Goal: Task Accomplishment & Management: Complete application form

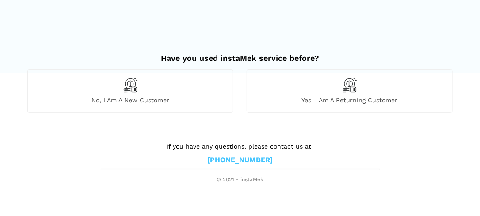
click at [154, 101] on span "No, I am a new customer" at bounding box center [130, 100] width 205 height 8
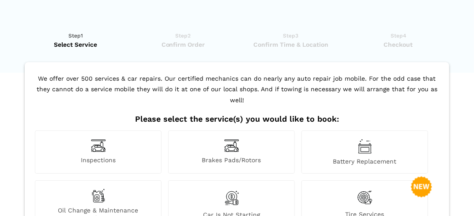
click at [94, 142] on div "Inspections" at bounding box center [98, 152] width 127 height 43
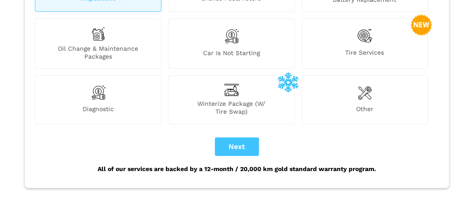
scroll to position [166, 0]
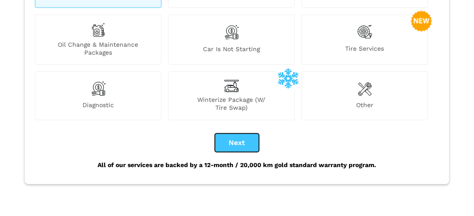
click at [231, 136] on button "Next" at bounding box center [237, 143] width 44 height 19
checkbox input "true"
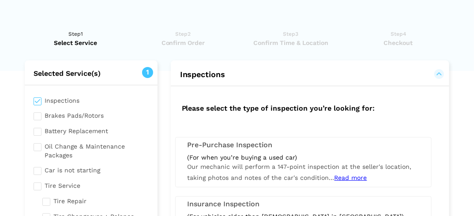
scroll to position [0, 0]
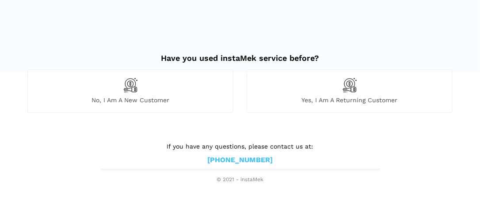
click at [135, 94] on div "No, I am a new customer" at bounding box center [130, 90] width 206 height 43
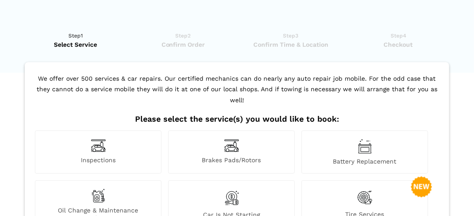
scroll to position [189, 0]
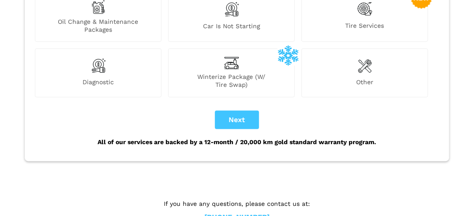
click at [102, 62] on img at bounding box center [98, 66] width 15 height 18
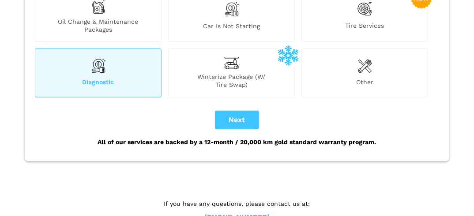
scroll to position [0, 0]
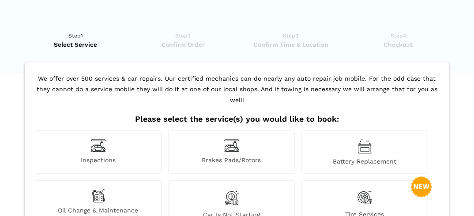
click at [95, 155] on div "Inspections" at bounding box center [98, 152] width 127 height 43
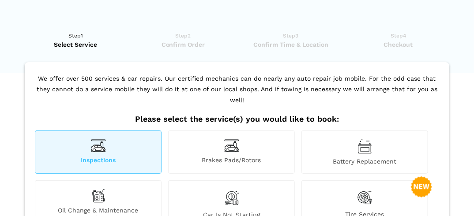
scroll to position [189, 0]
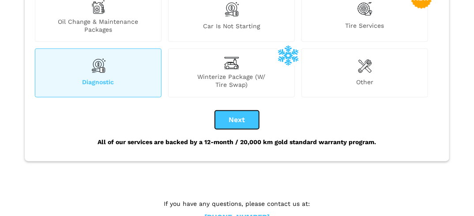
click at [239, 111] on button "Next" at bounding box center [237, 120] width 44 height 19
checkbox input "true"
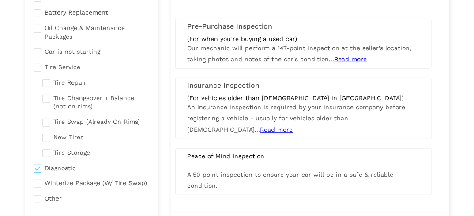
scroll to position [129, 0]
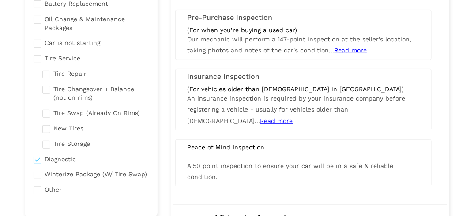
click at [353, 50] on span "Read more" at bounding box center [351, 50] width 33 height 7
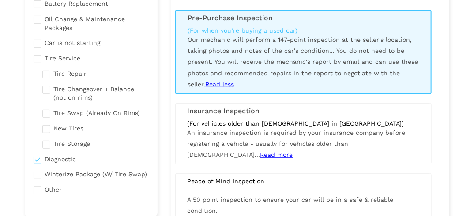
click at [346, 69] on span "You do not need to be present. You will receive the mechanic's report by email …" at bounding box center [303, 67] width 231 height 41
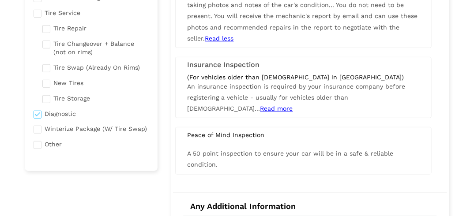
scroll to position [194, 0]
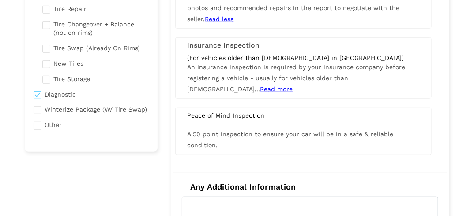
click at [39, 93] on input "checkbox" at bounding box center [91, 93] width 115 height 11
checkbox input "false"
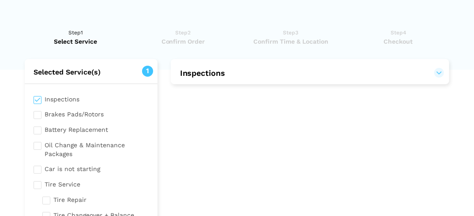
scroll to position [0, 0]
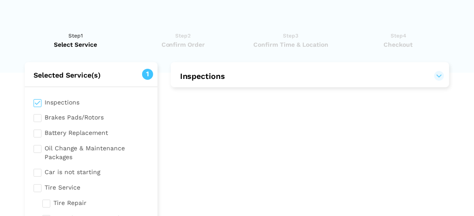
click at [402, 83] on h2 "Inspections" at bounding box center [310, 75] width 279 height 26
click at [440, 80] on button "Inspections" at bounding box center [310, 76] width 261 height 11
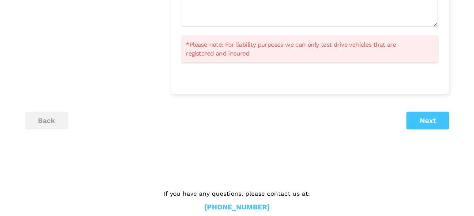
scroll to position [435, 0]
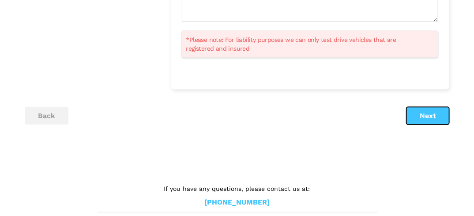
click at [435, 120] on button "Next" at bounding box center [428, 116] width 43 height 18
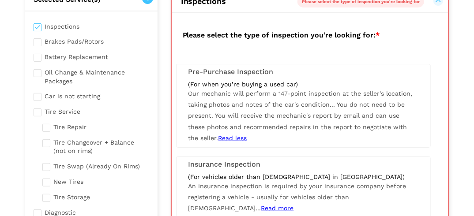
scroll to position [62, 0]
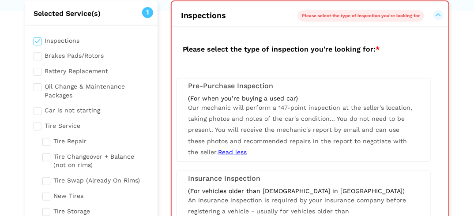
click at [307, 131] on span "You do not need to be present. You will receive the mechanic's report by email …" at bounding box center [298, 135] width 219 height 41
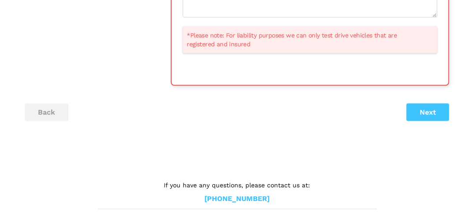
scroll to position [447, 0]
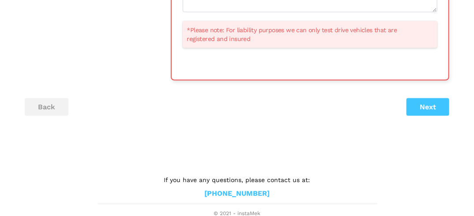
click at [429, 107] on button "Next" at bounding box center [428, 107] width 43 height 18
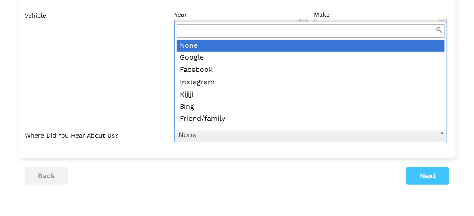
scroll to position [10, 0]
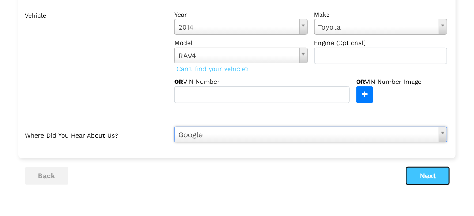
click at [439, 179] on button "Next" at bounding box center [428, 176] width 43 height 18
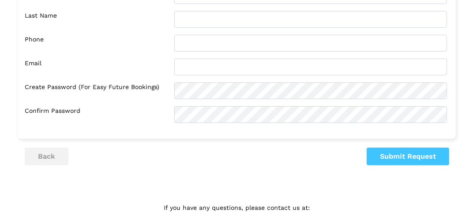
scroll to position [0, 0]
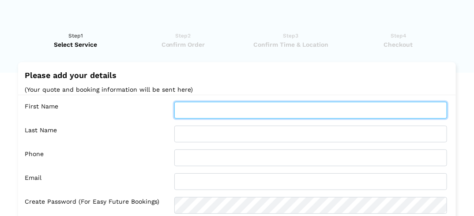
click at [196, 111] on input "text" at bounding box center [310, 110] width 273 height 17
type input "Glenn"
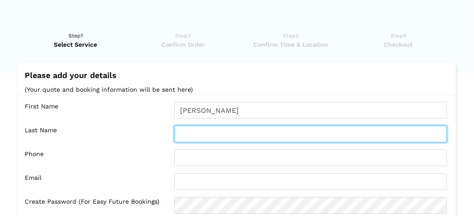
type input "Santaga"
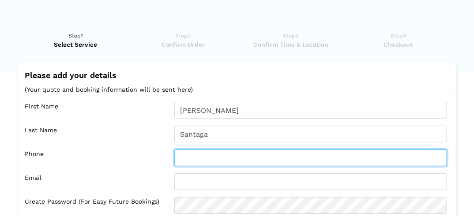
type input "6046126445"
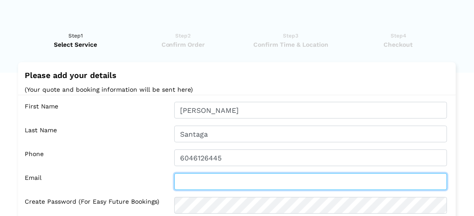
type input "GRSantaga.65@outlook.com"
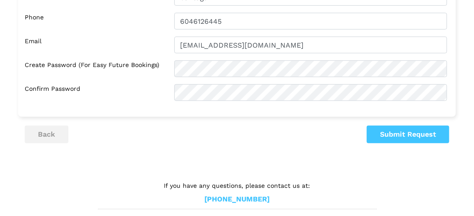
scroll to position [144, 0]
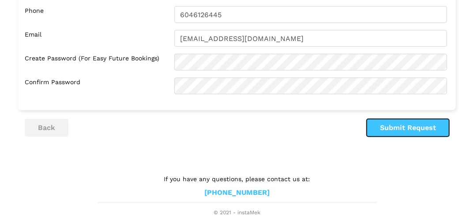
click at [412, 131] on button "Submit Request" at bounding box center [408, 128] width 83 height 18
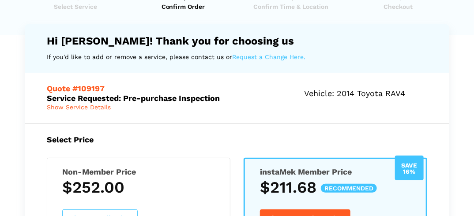
scroll to position [17, 0]
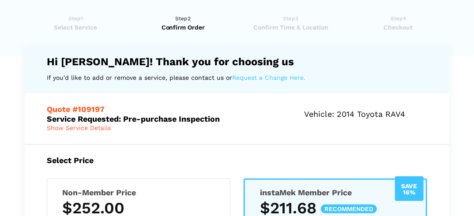
click at [78, 24] on span "Select Service" at bounding box center [76, 27] width 102 height 9
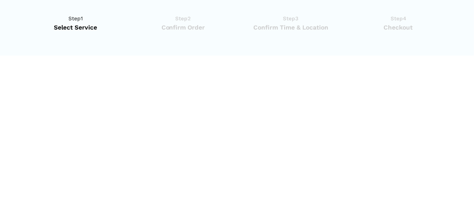
scroll to position [0, 0]
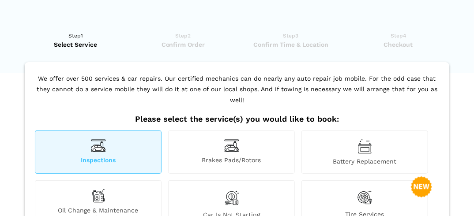
click at [102, 139] on img at bounding box center [98, 146] width 15 height 14
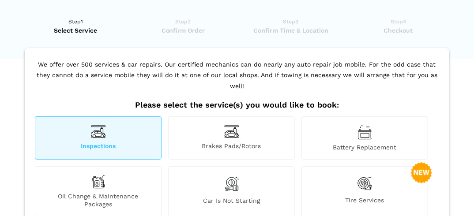
scroll to position [203, 0]
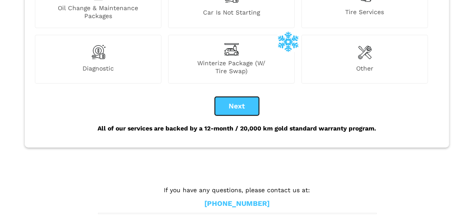
click at [246, 97] on button "Next" at bounding box center [237, 106] width 44 height 19
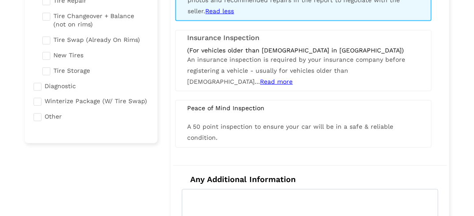
checkbox input "true"
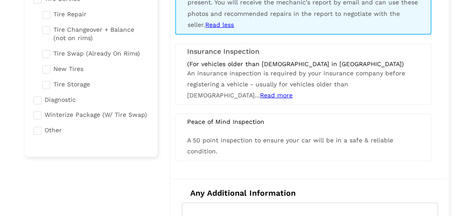
scroll to position [0, 0]
